Goal: Task Accomplishment & Management: Manage account settings

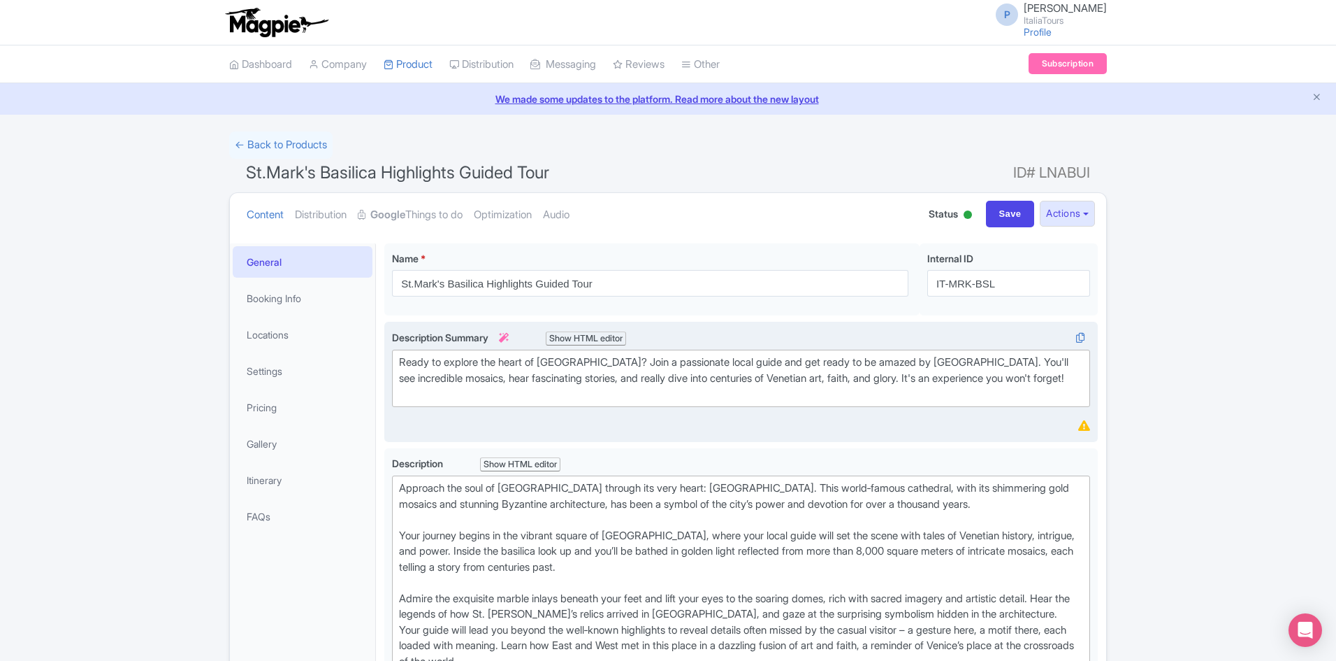
click at [596, 387] on div "Ready to explore the heart of [GEOGRAPHIC_DATA]? Join a passionate local guide …" at bounding box center [741, 378] width 684 height 48
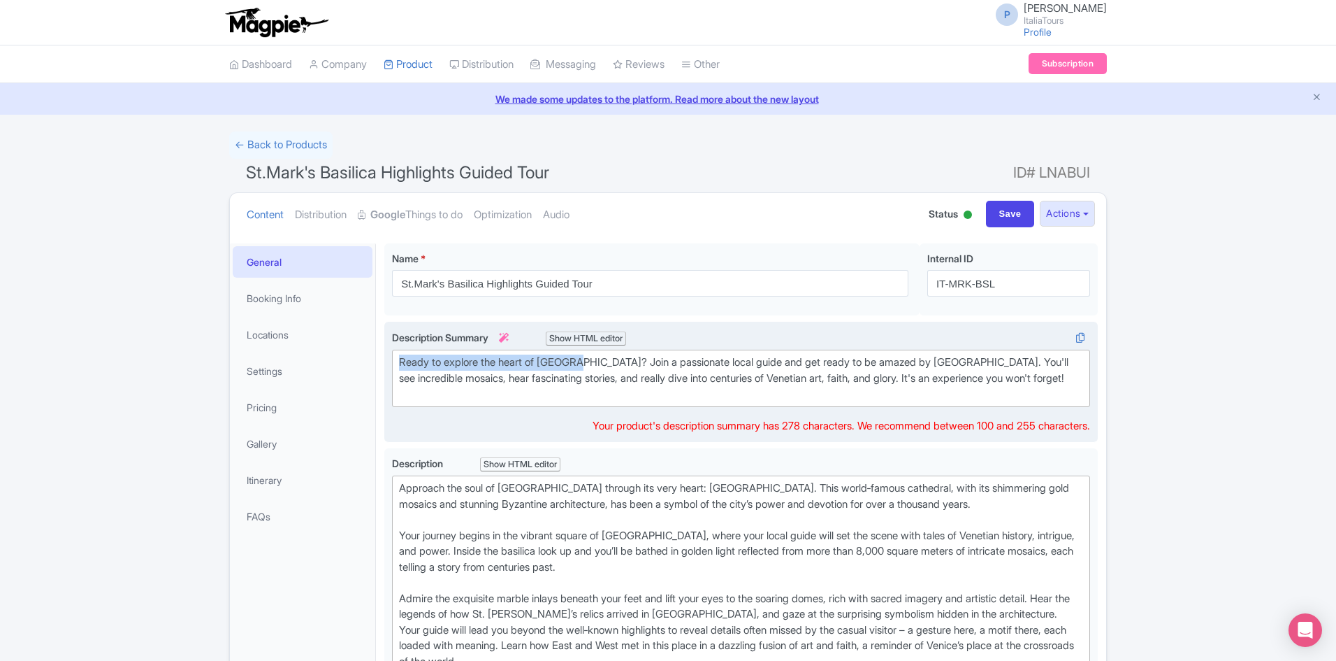
drag, startPoint x: 585, startPoint y: 361, endPoint x: 389, endPoint y: 361, distance: 196.4
click at [389, 361] on div "Ready to explore the heart of [GEOGRAPHIC_DATA]? Join a passionate local guide …" at bounding box center [741, 382] width 714 height 120
paste trix-editor "Approach the soul of [GEOGRAPHIC_DATA] through its very heart:"
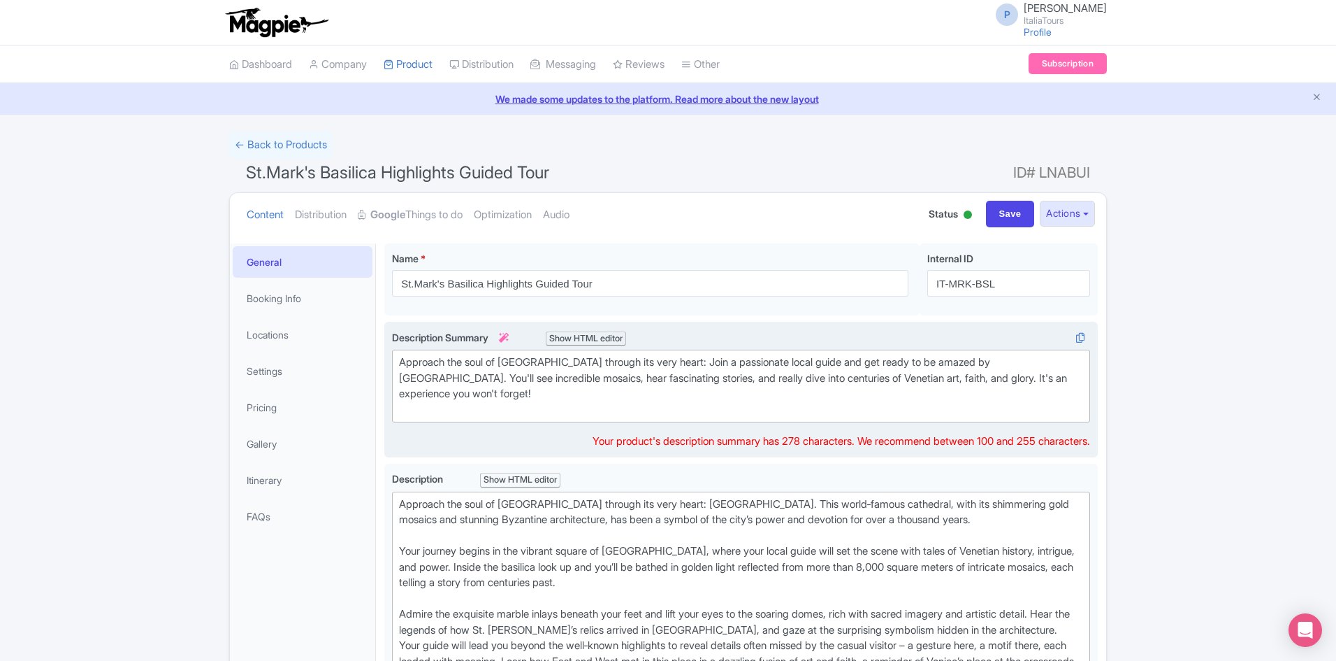
type trix-editor "<div>Approach the soul of [GEOGRAPHIC_DATA] through its very heart: Join a pass…"
click at [544, 419] on trix-editor "Approach the soul of [GEOGRAPHIC_DATA] through its very heart: Join a passionat…" at bounding box center [741, 385] width 698 height 73
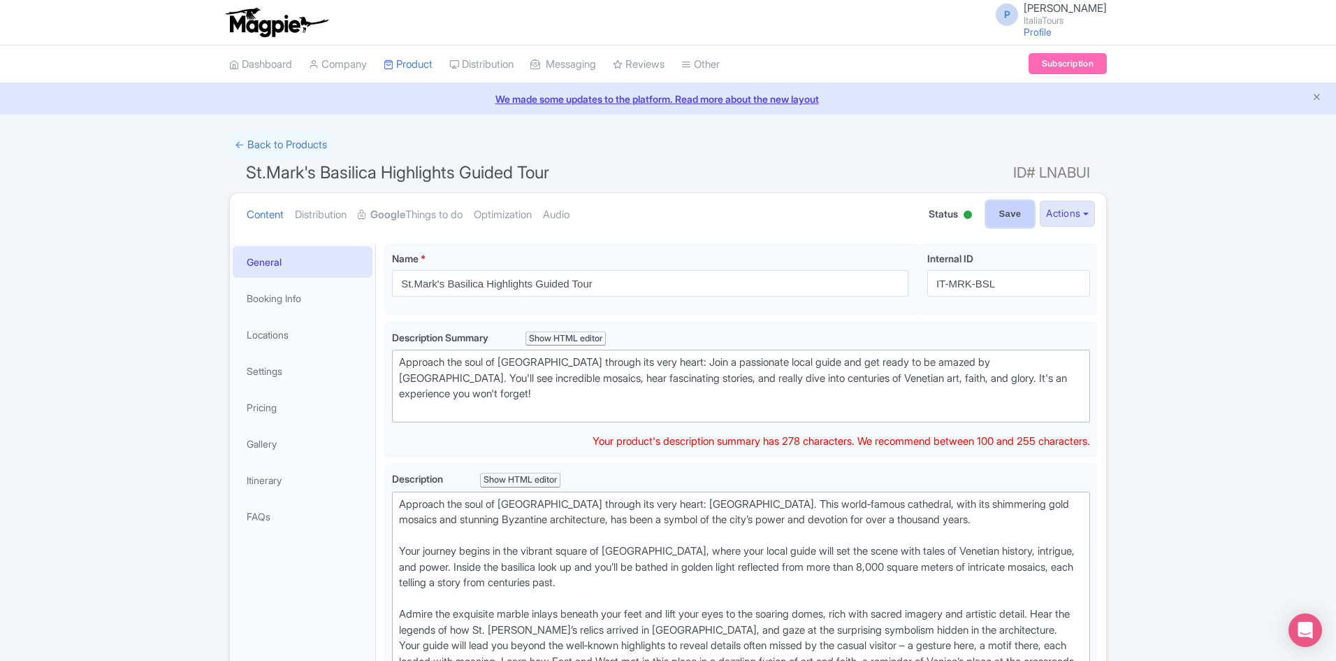
click at [988, 219] on input "Save" at bounding box center [1010, 214] width 49 height 27
type input "Saving..."
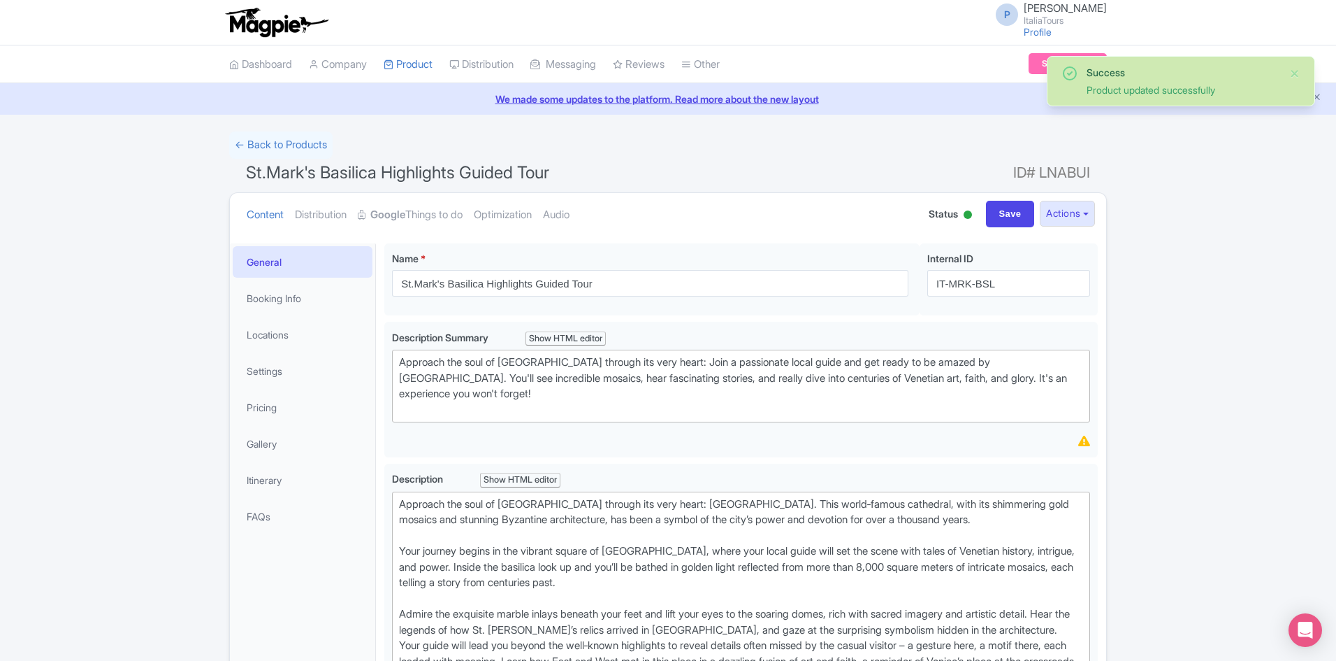
scroll to position [243, 0]
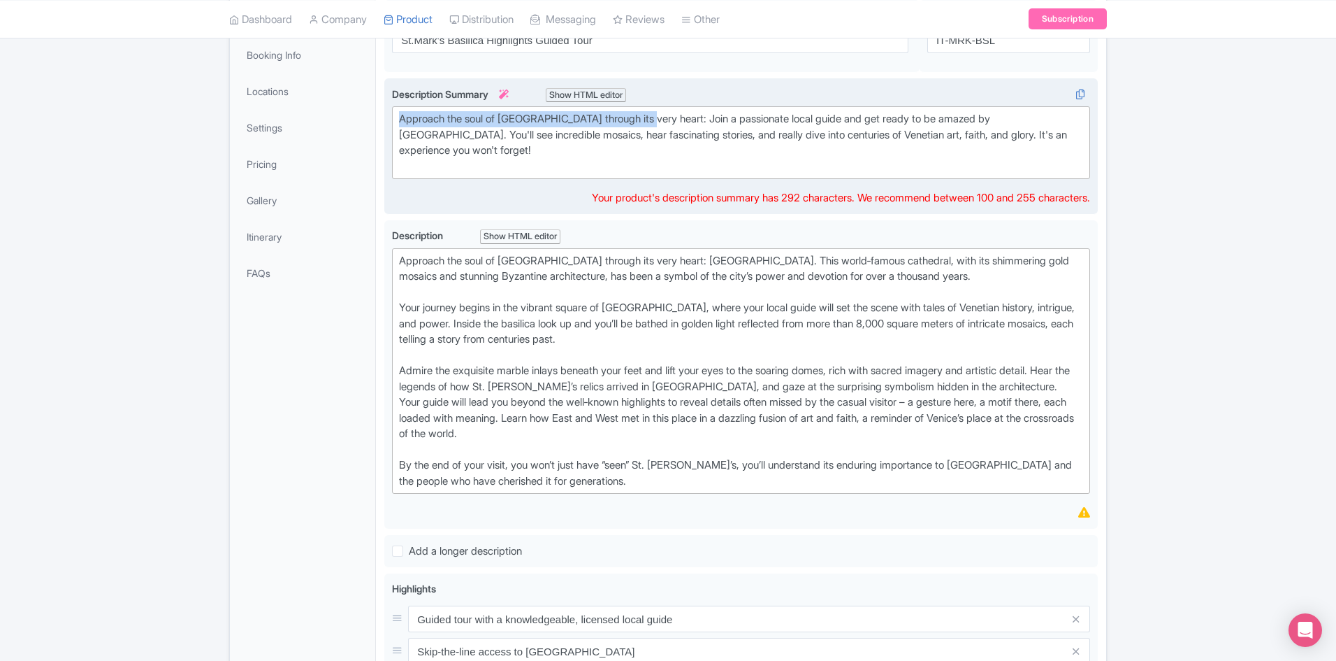
drag, startPoint x: 651, startPoint y: 117, endPoint x: 393, endPoint y: 106, distance: 258.9
click at [393, 106] on trix-editor "Approach the soul of [GEOGRAPHIC_DATA] through its very heart: Join a passionat…" at bounding box center [741, 142] width 698 height 73
type trix-editor "<div>Approach the soul of [GEOGRAPHIC_DATA] through its very heart: Join a pass…"
copy div "Approach the soul of [GEOGRAPHIC_DATA] through its very heart:"
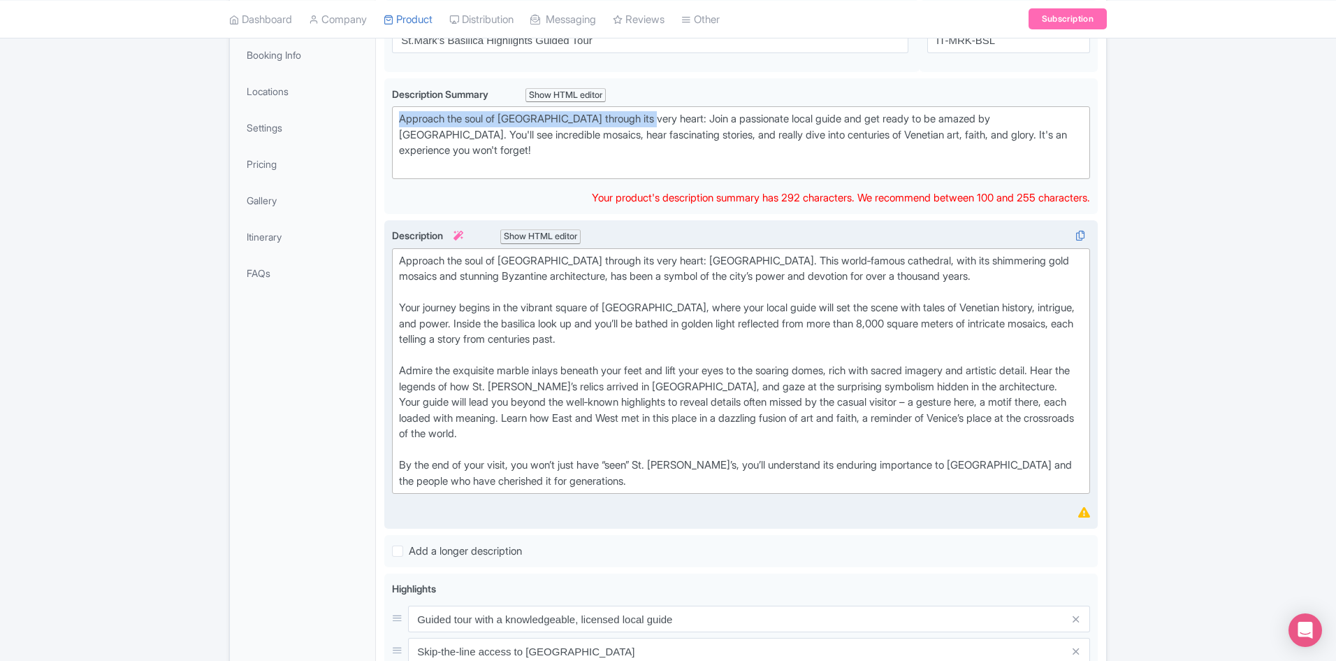
scroll to position [0, 0]
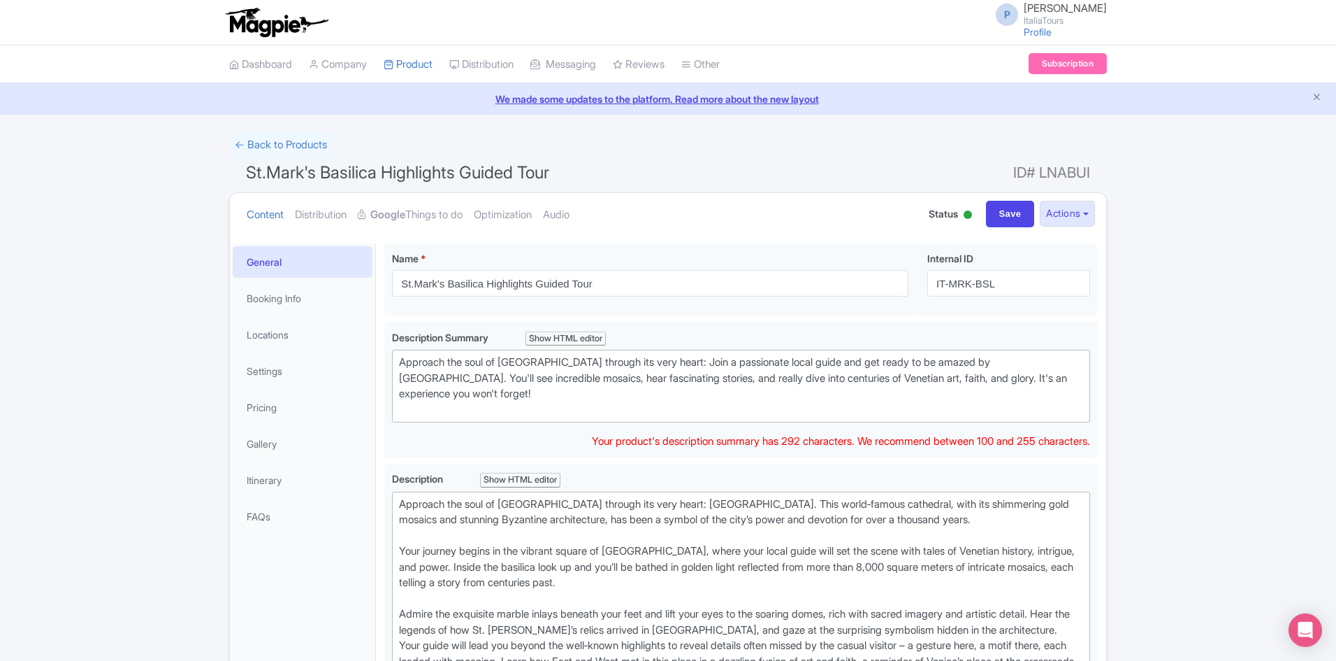
click at [635, 135] on div "← Back to Products" at bounding box center [668, 144] width 878 height 27
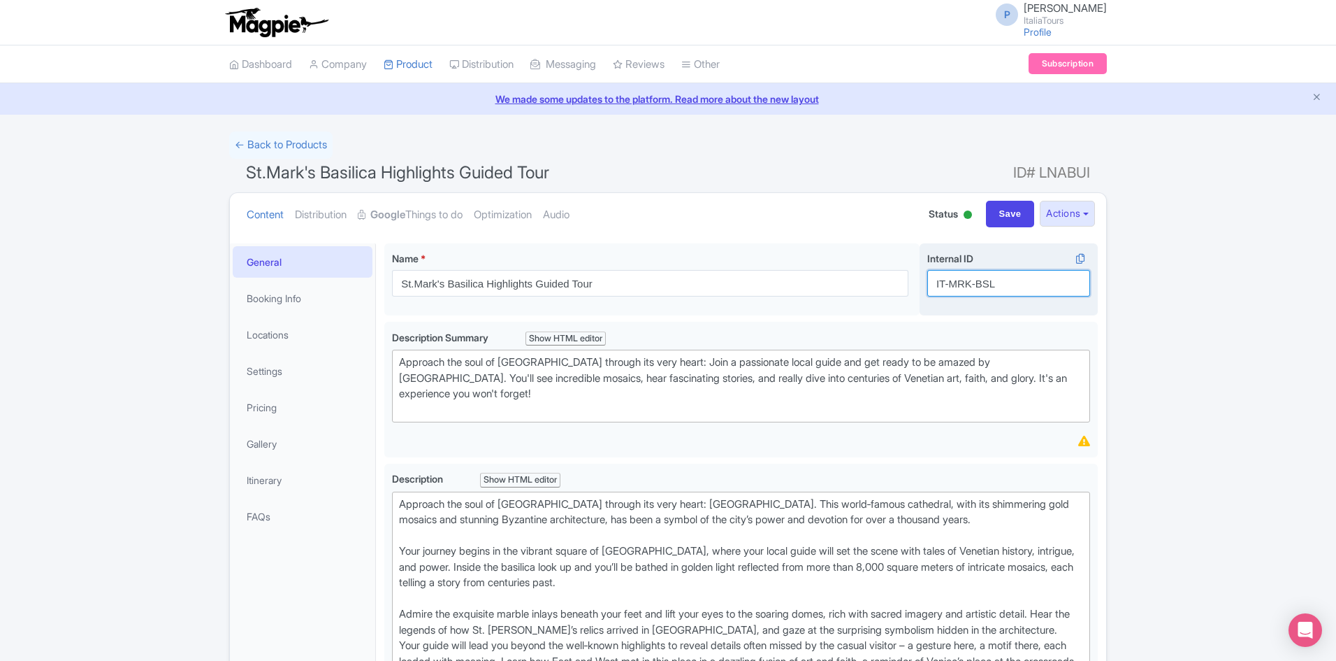
click at [963, 288] on input "IT-MRK-BSL" at bounding box center [1009, 283] width 163 height 27
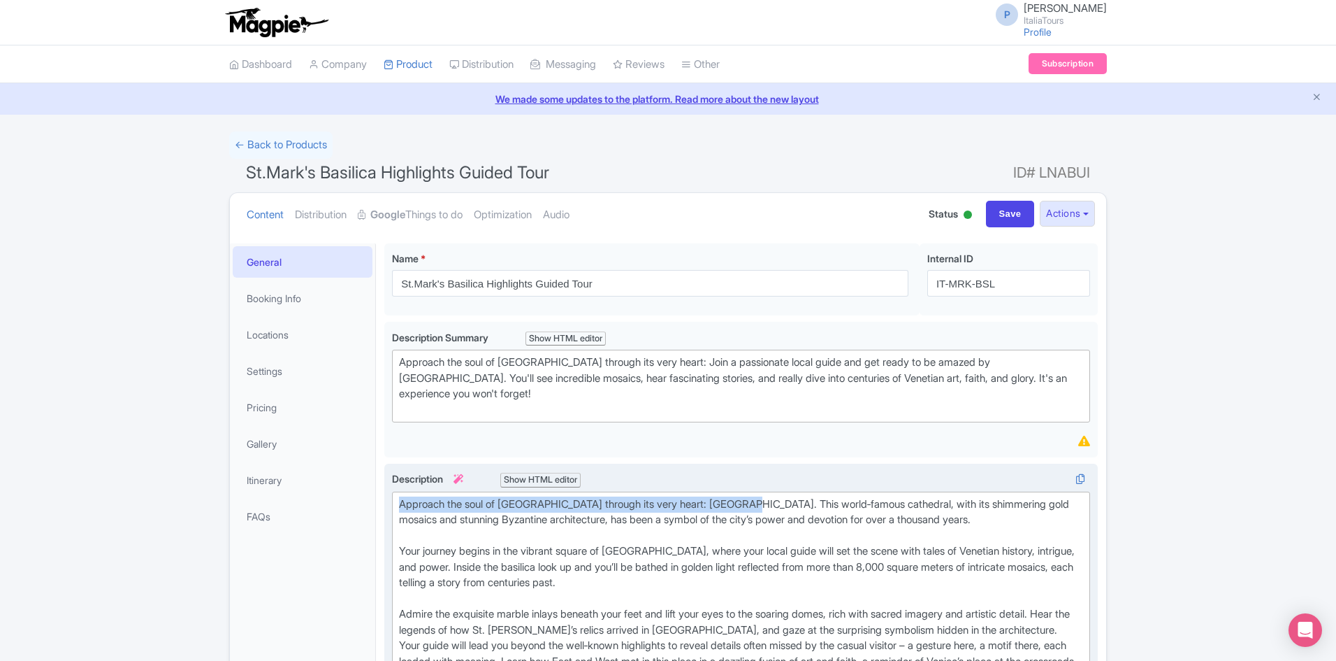
drag, startPoint x: 743, startPoint y: 505, endPoint x: 388, endPoint y: 511, distance: 355.1
click at [388, 511] on div "Description i Show HTML editor Bold Italic Strikethrough Link Heading Quote Cod…" at bounding box center [741, 617] width 714 height 309
type trix-editor "<div>Approach the soul of Venice through its very heart: St. Mark’s Basilica. T…"
copy div "Approach the soul of Venice through its very heart: St. Mark’s Basilica"
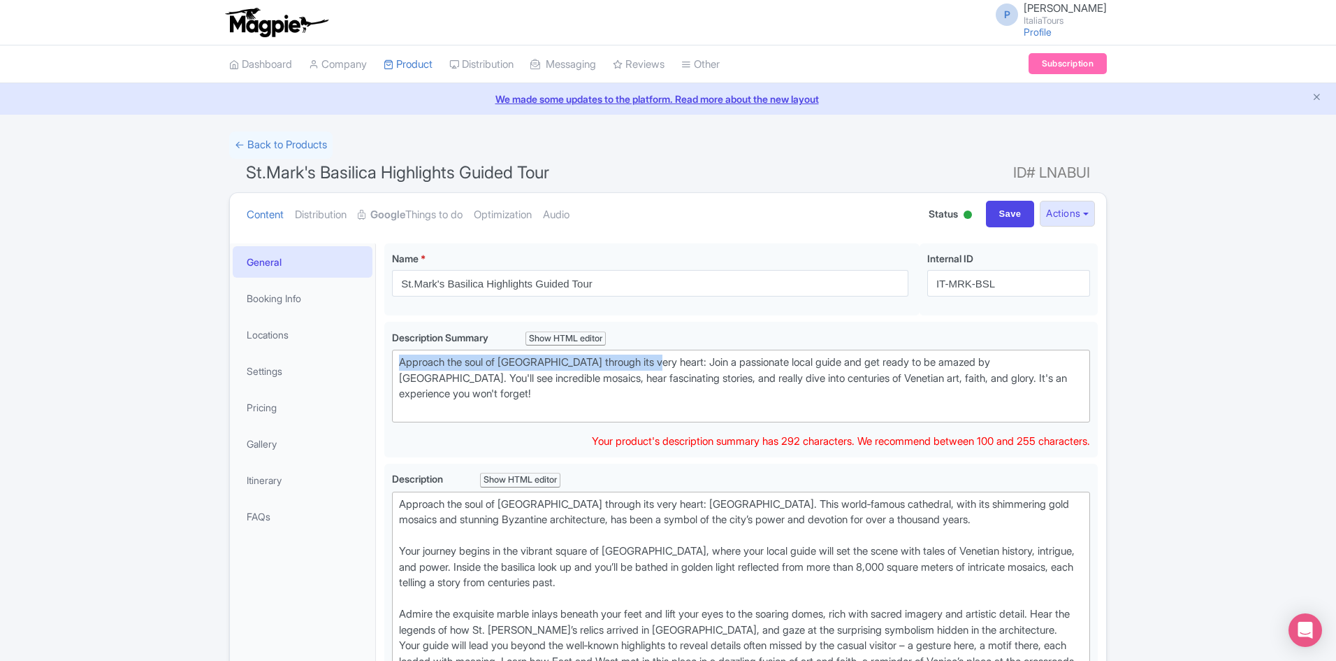
drag, startPoint x: 656, startPoint y: 361, endPoint x: 384, endPoint y: 359, distance: 271.9
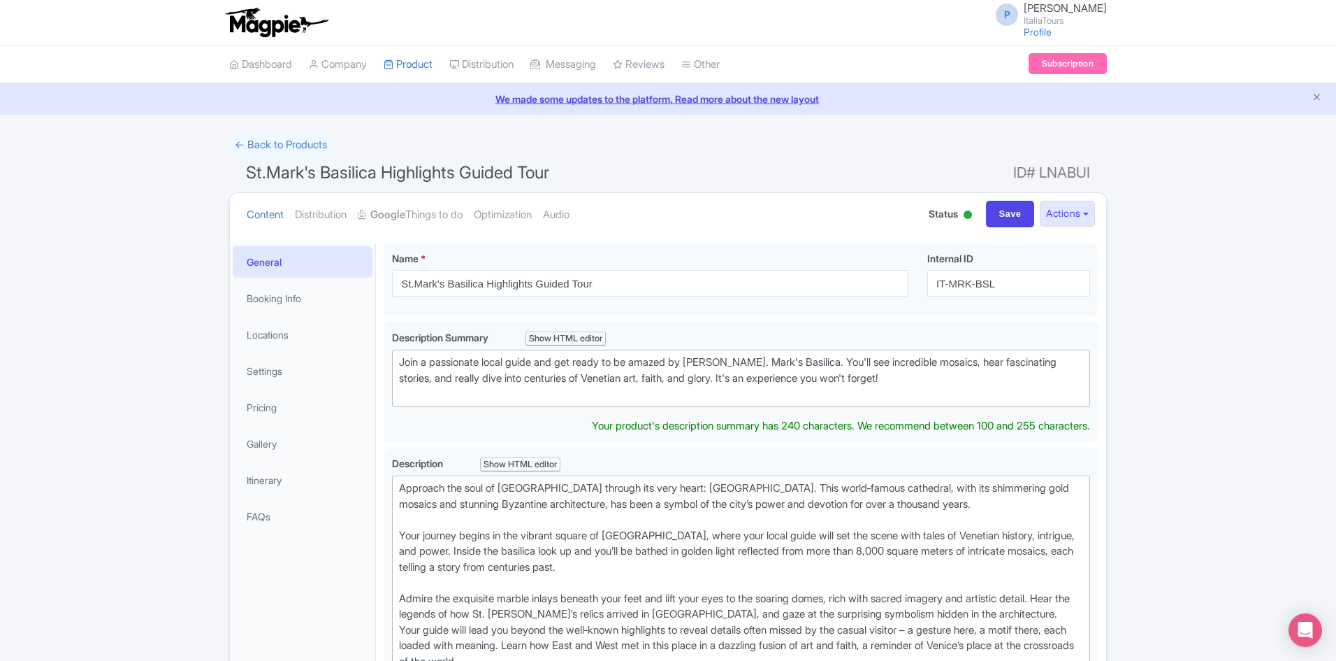
type trix-editor "<div>Join a passionate local guide and get ready to be amazed by St. Mark's Bas…"
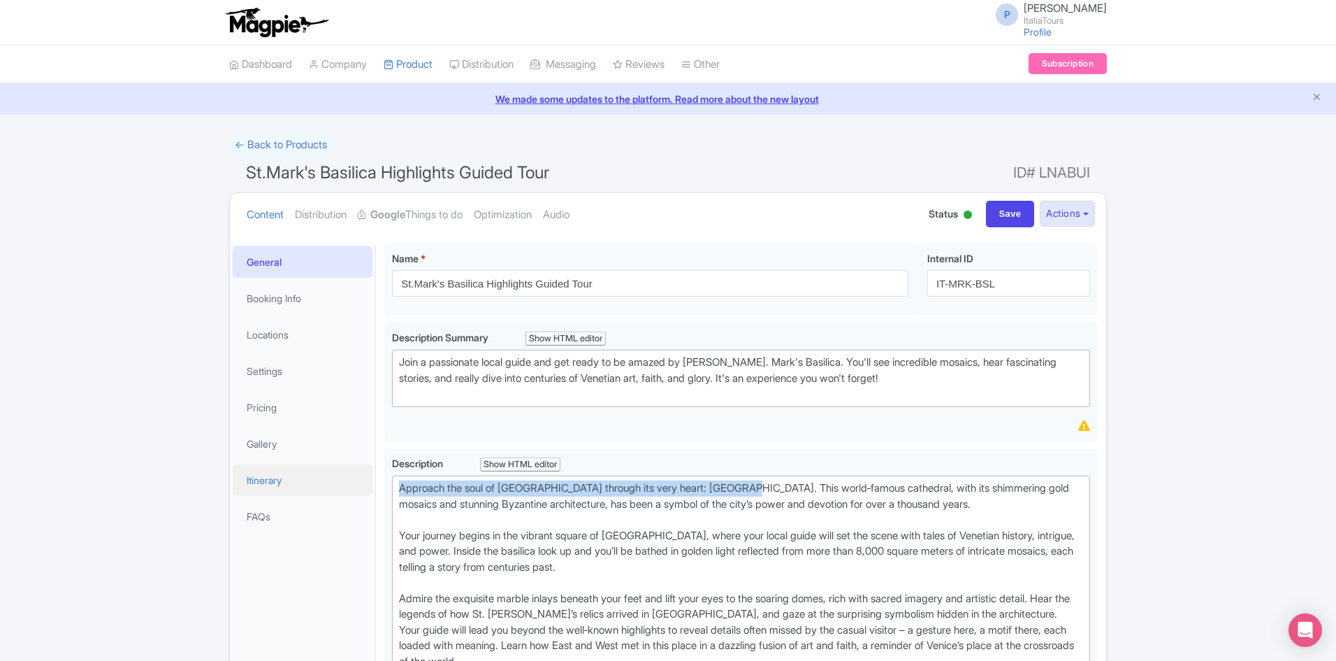
drag, startPoint x: 739, startPoint y: 492, endPoint x: 363, endPoint y: 485, distance: 376.1
paste trix-editor "<div>&nbsp;To discover the soul of Venice, you must visit its heart, St. Mark's…"
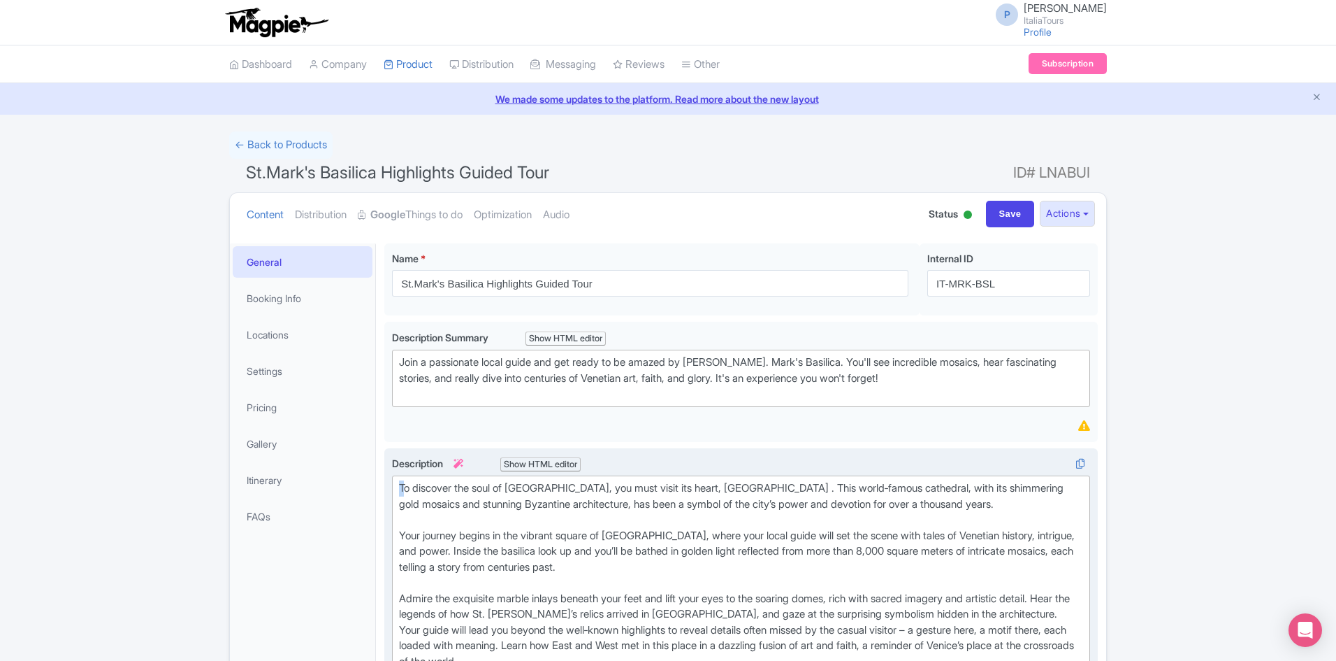
drag, startPoint x: 401, startPoint y: 489, endPoint x: 386, endPoint y: 487, distance: 15.4
click at [386, 487] on div "Description i Show HTML editor Bold Italic Strikethrough Link Heading Quote Cod…" at bounding box center [741, 602] width 714 height 309
click at [765, 487] on div "To discover the soul of Venice, you must visit its heart, St. Mark's Basilica .…" at bounding box center [741, 598] width 684 height 236
type trix-editor "<div>To discover the soul of Venice, you must visit its heart, St. Mark's Basil…"
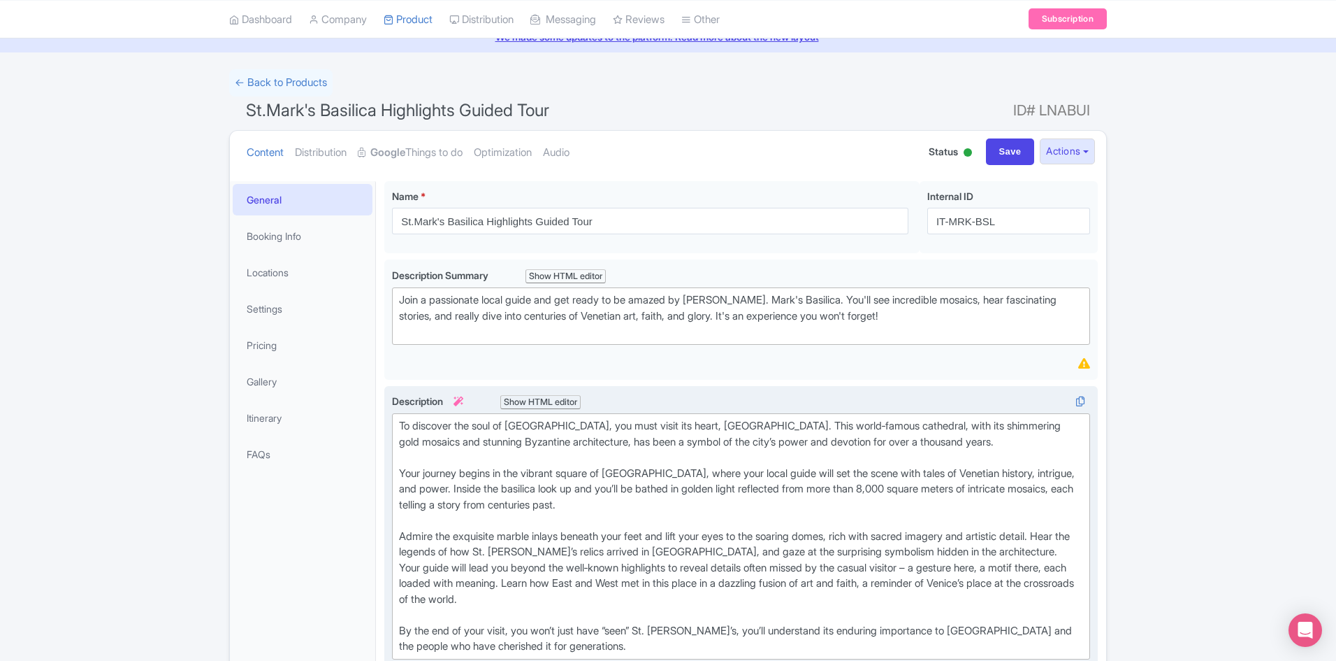
scroll to position [140, 0]
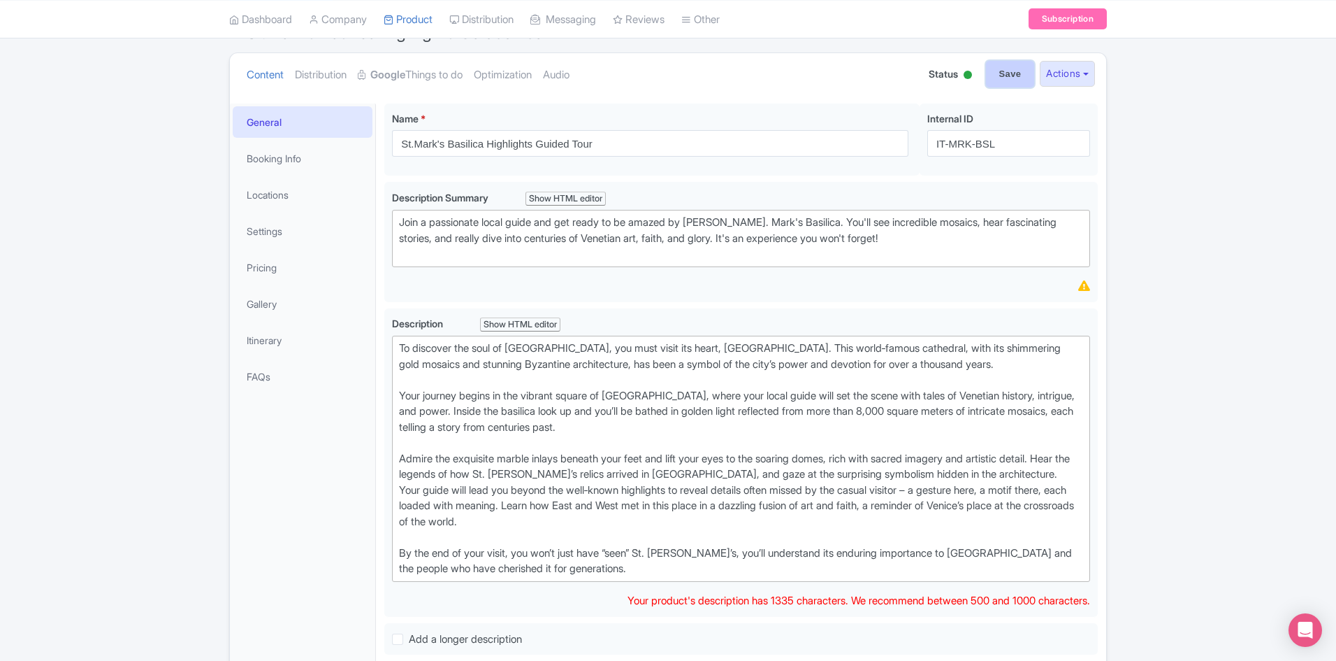
click at [997, 77] on input "Save" at bounding box center [1010, 74] width 49 height 27
type input "Saving..."
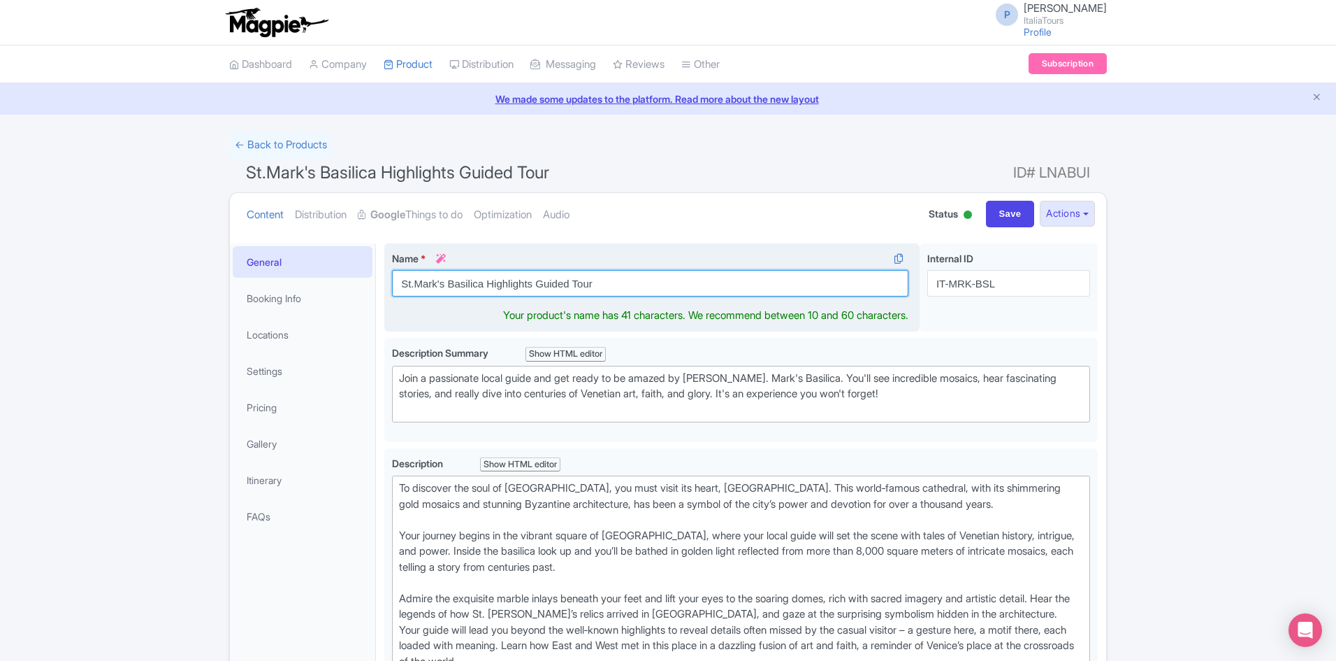
click at [568, 274] on input "St.Mark's Basilica Highlights Guided Tour" at bounding box center [650, 283] width 517 height 27
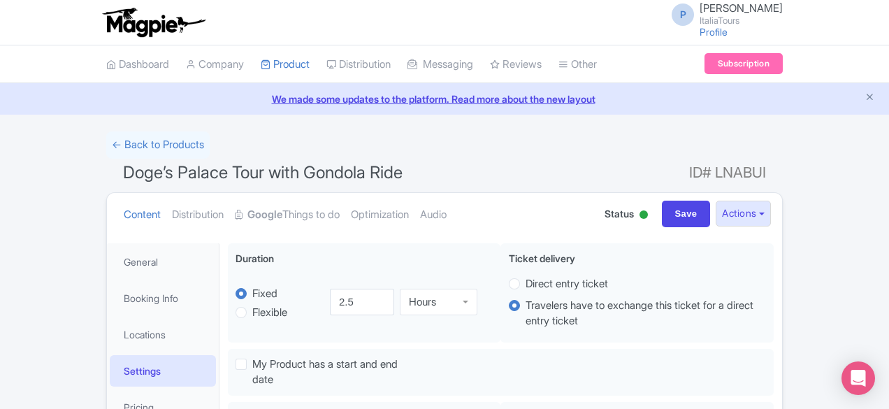
click at [107, 280] on li "Booking Info" at bounding box center [163, 298] width 112 height 37
click at [110, 259] on link "General" at bounding box center [163, 261] width 106 height 31
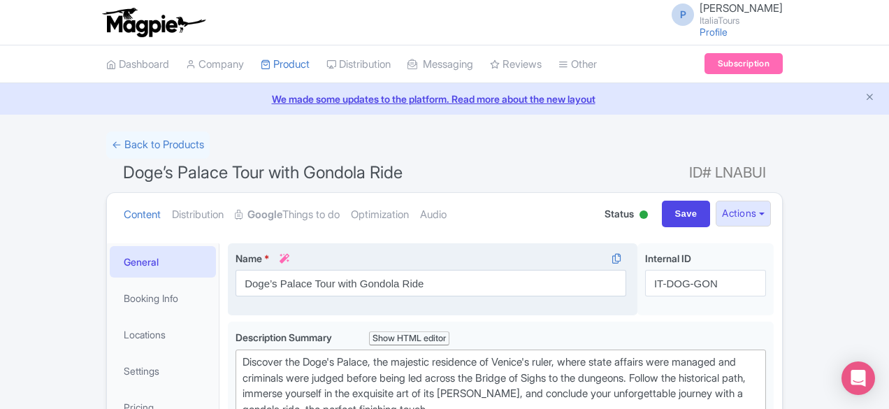
scroll to position [140, 0]
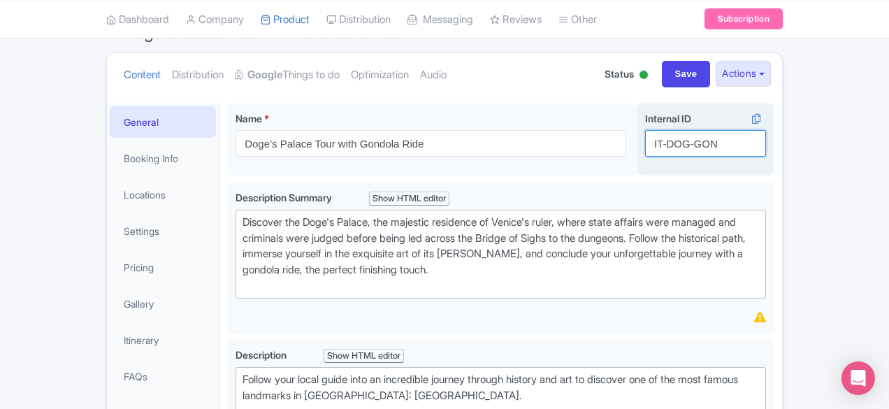
click at [752, 143] on input "IT-DOG-GON" at bounding box center [705, 143] width 121 height 27
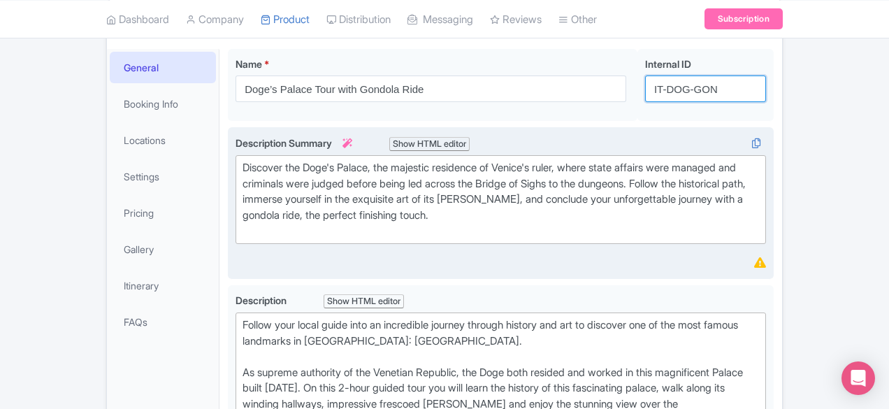
scroll to position [419, 0]
